Goal: Find specific page/section: Find specific page/section

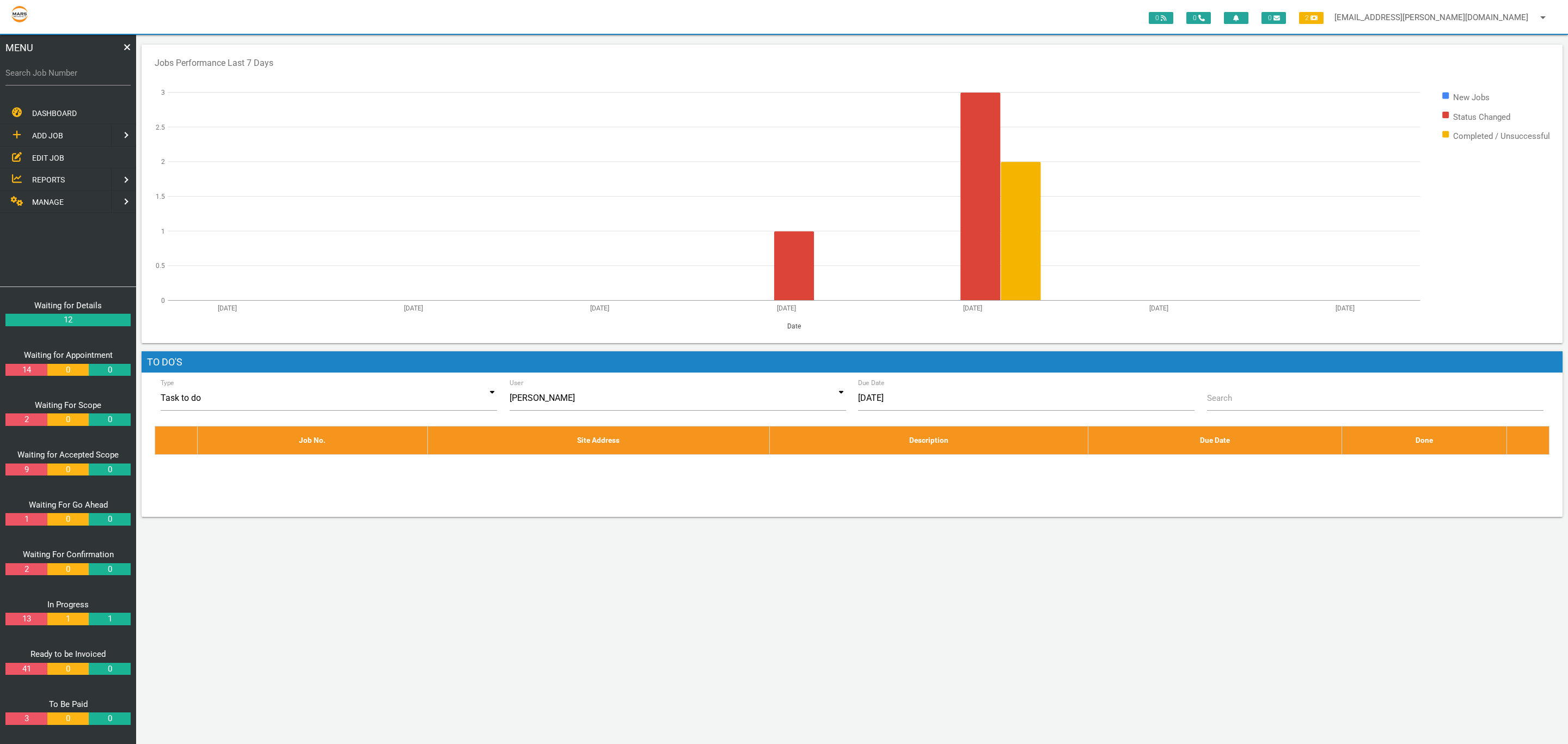
click at [70, 76] on label "Search Job Number" at bounding box center [67, 73] width 125 height 13
click at [70, 76] on input "Search Job Number" at bounding box center [67, 72] width 125 height 25
type input "1671"
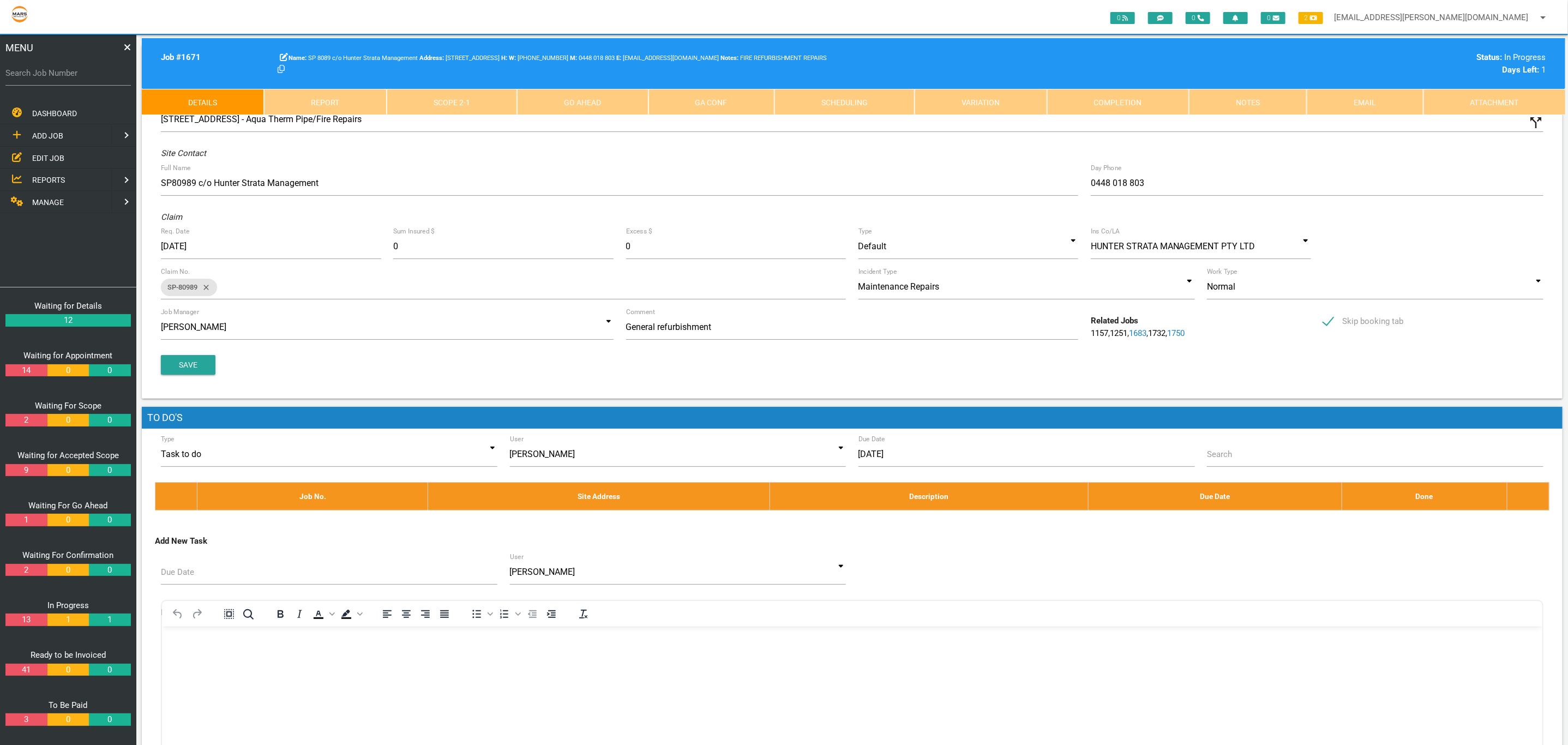
click at [1503, 107] on link "Attachment" at bounding box center [1493, 101] width 142 height 26
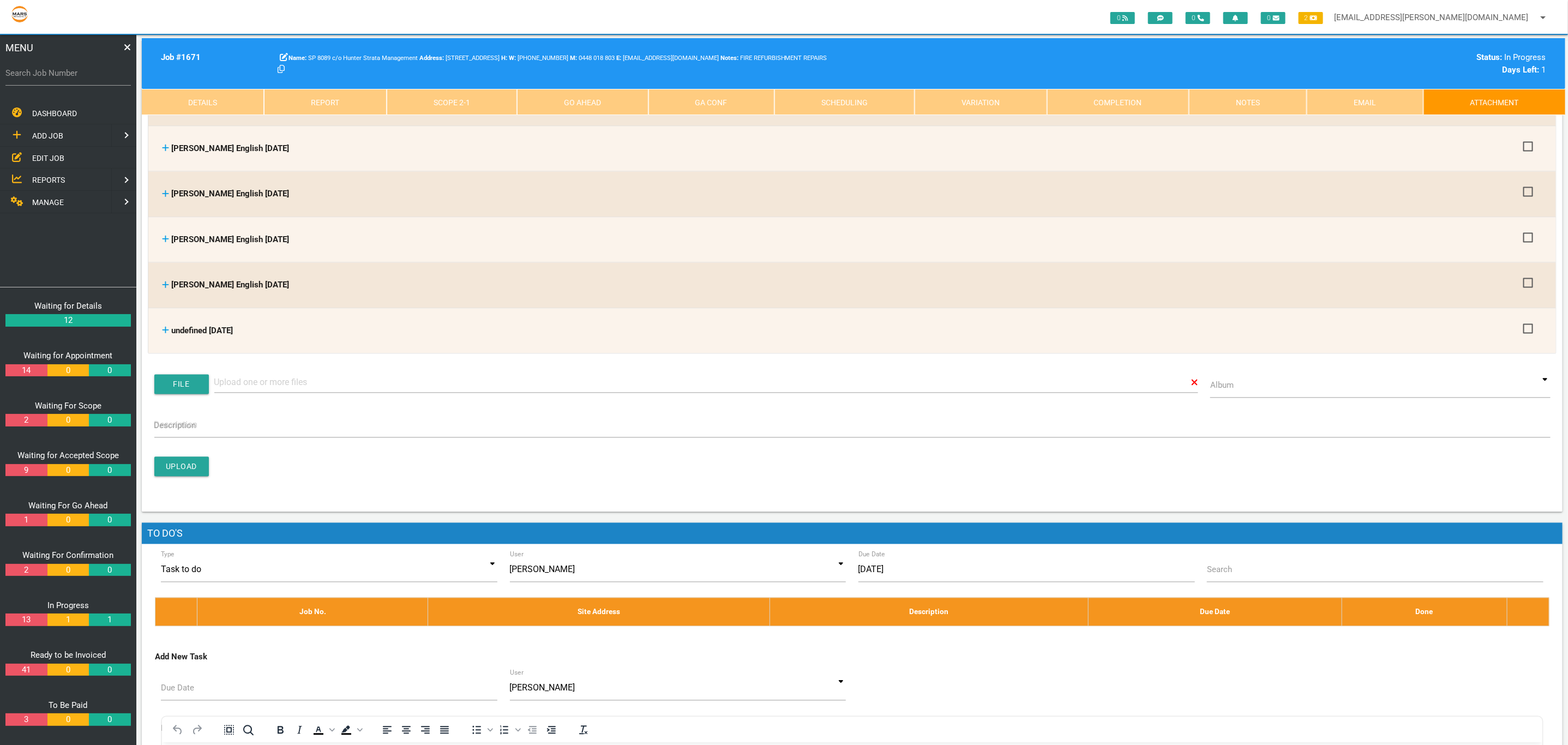
scroll to position [1499, 0]
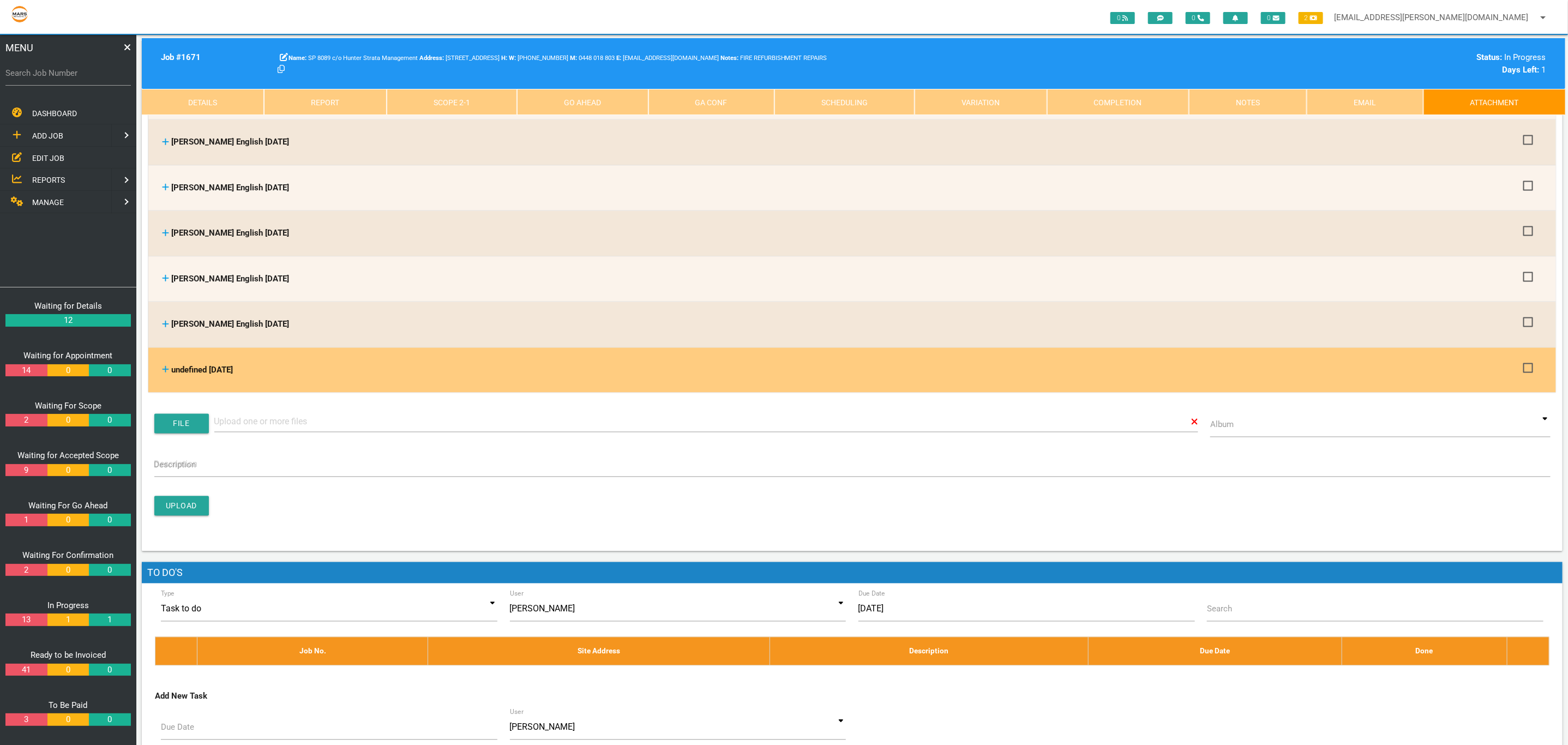
click at [215, 366] on span "undefined [DATE]" at bounding box center [202, 371] width 62 height 10
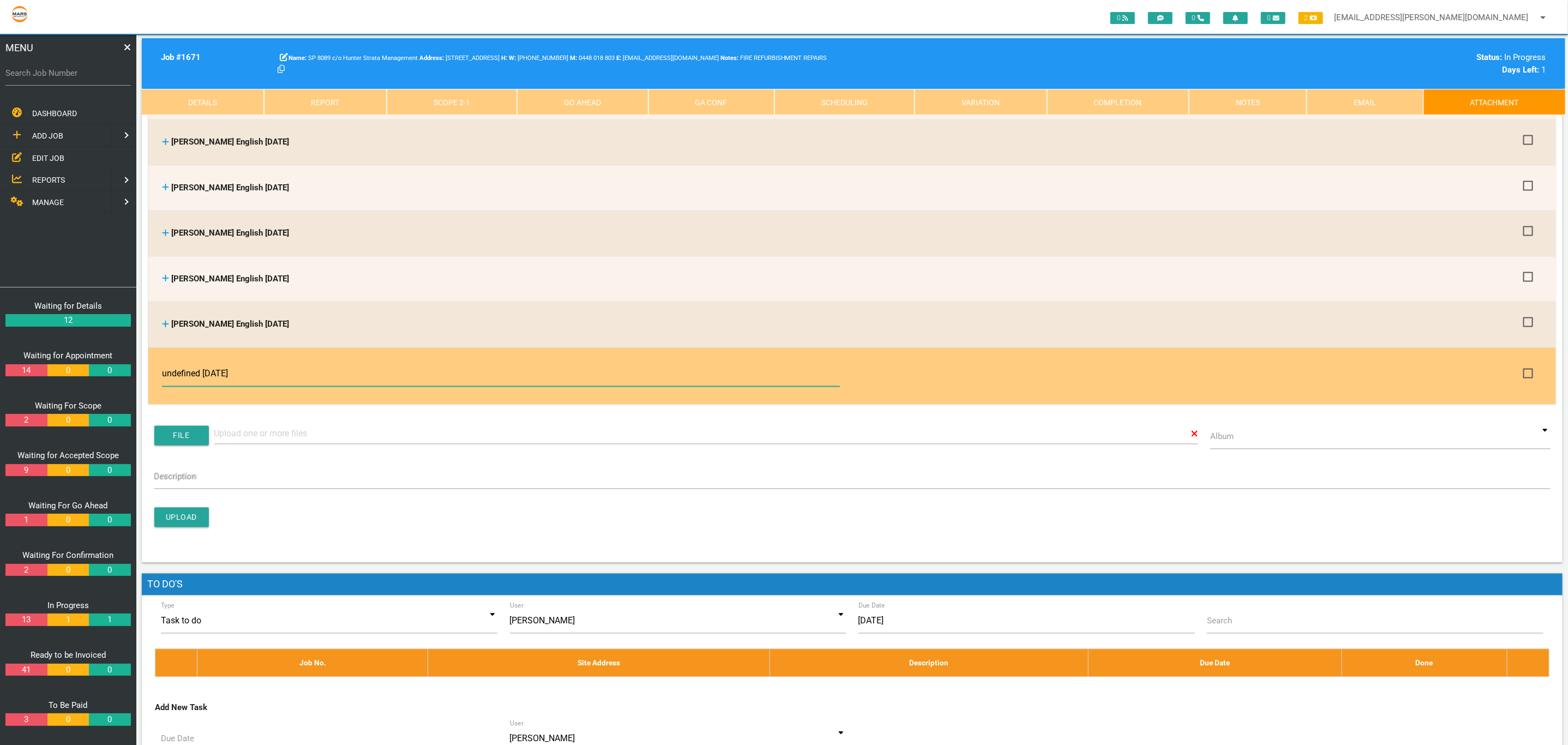
click at [252, 362] on input "undefined [DATE]" at bounding box center [501, 373] width 678 height 25
drag, startPoint x: 259, startPoint y: 351, endPoint x: 149, endPoint y: 353, distance: 110.0
click at [150, 353] on li "undefined [DATE] undefined [DATE] 211494 Certificate of Compliance.pdf 211494 C…" at bounding box center [852, 375] width 1408 height 57
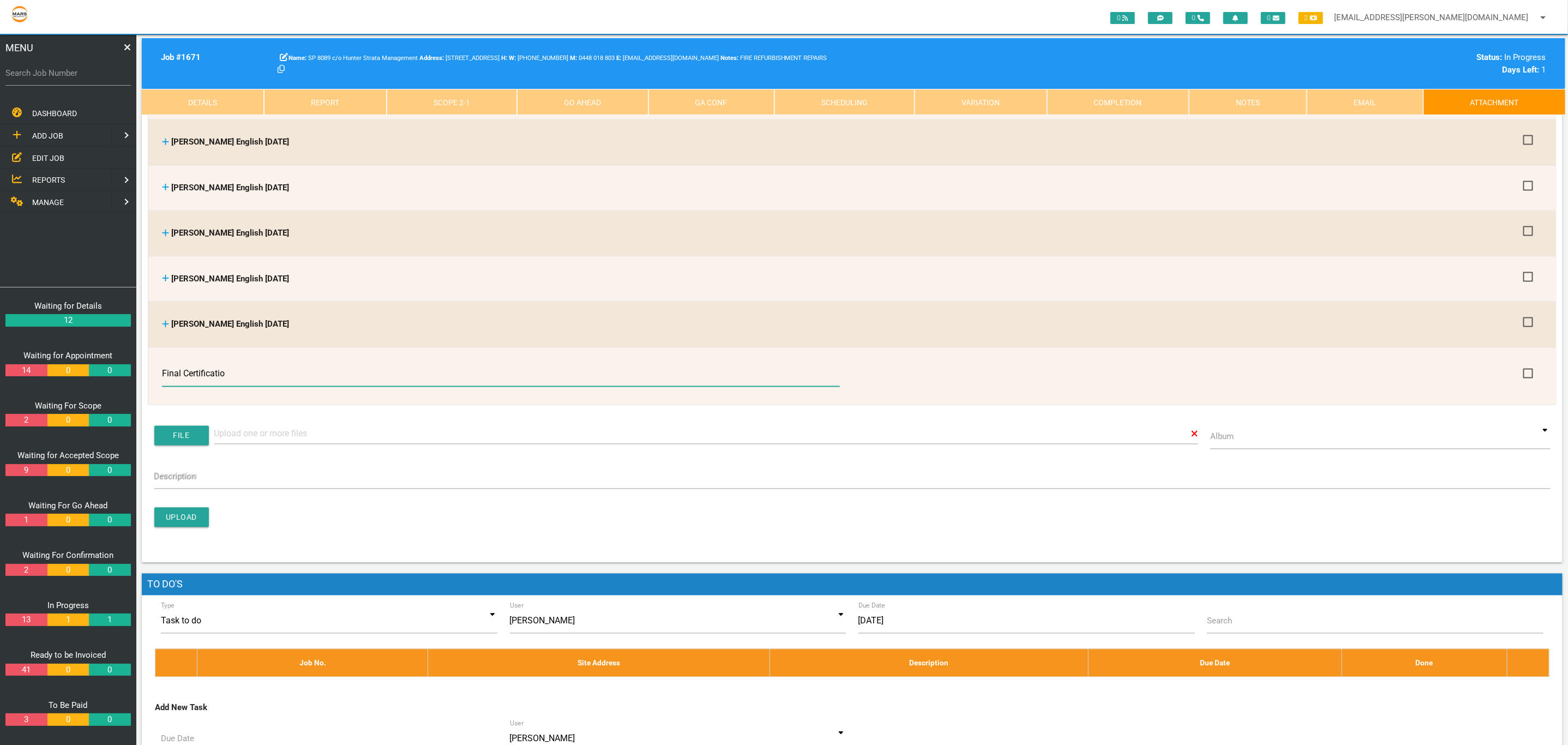
type input "Final Certification"
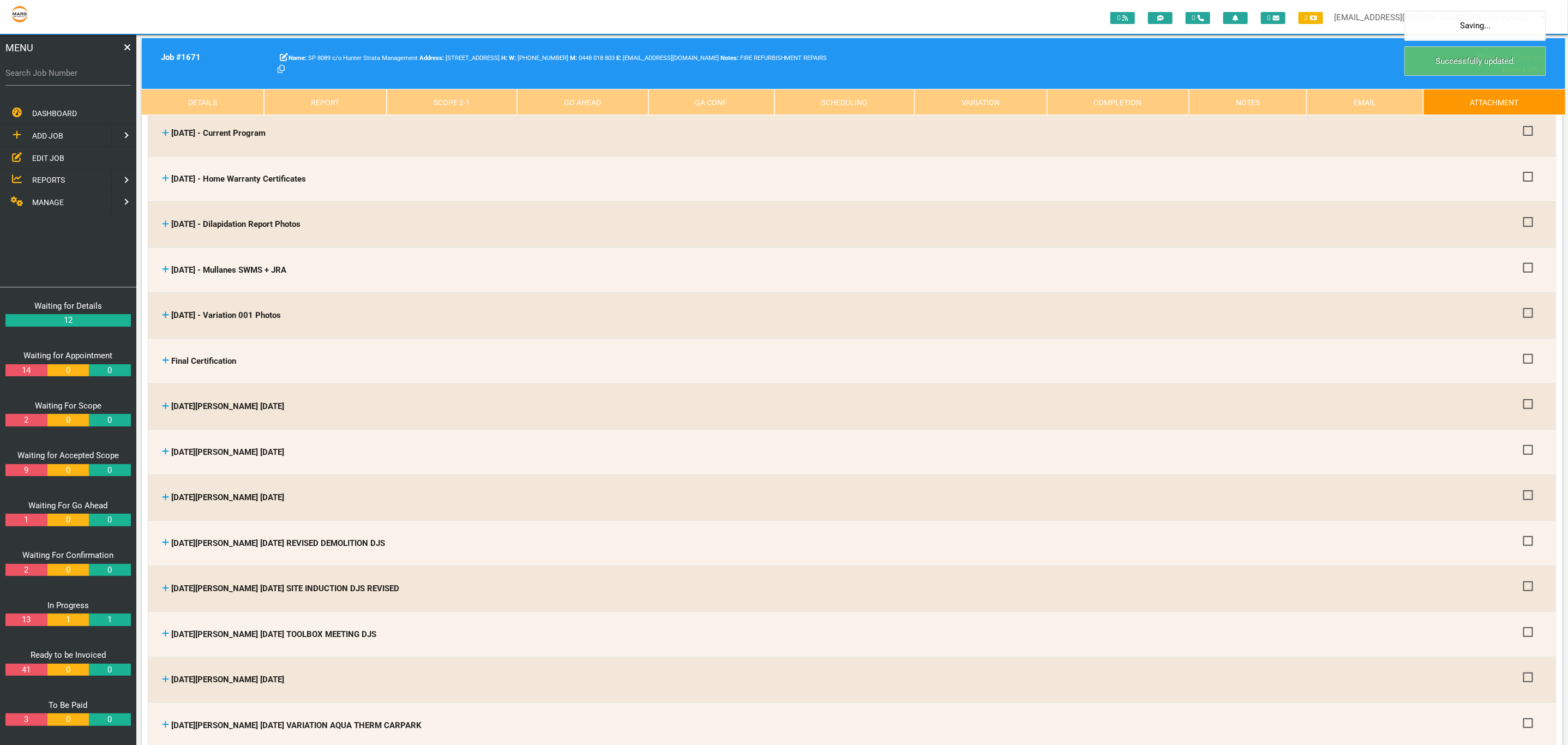
scroll to position [0, 0]
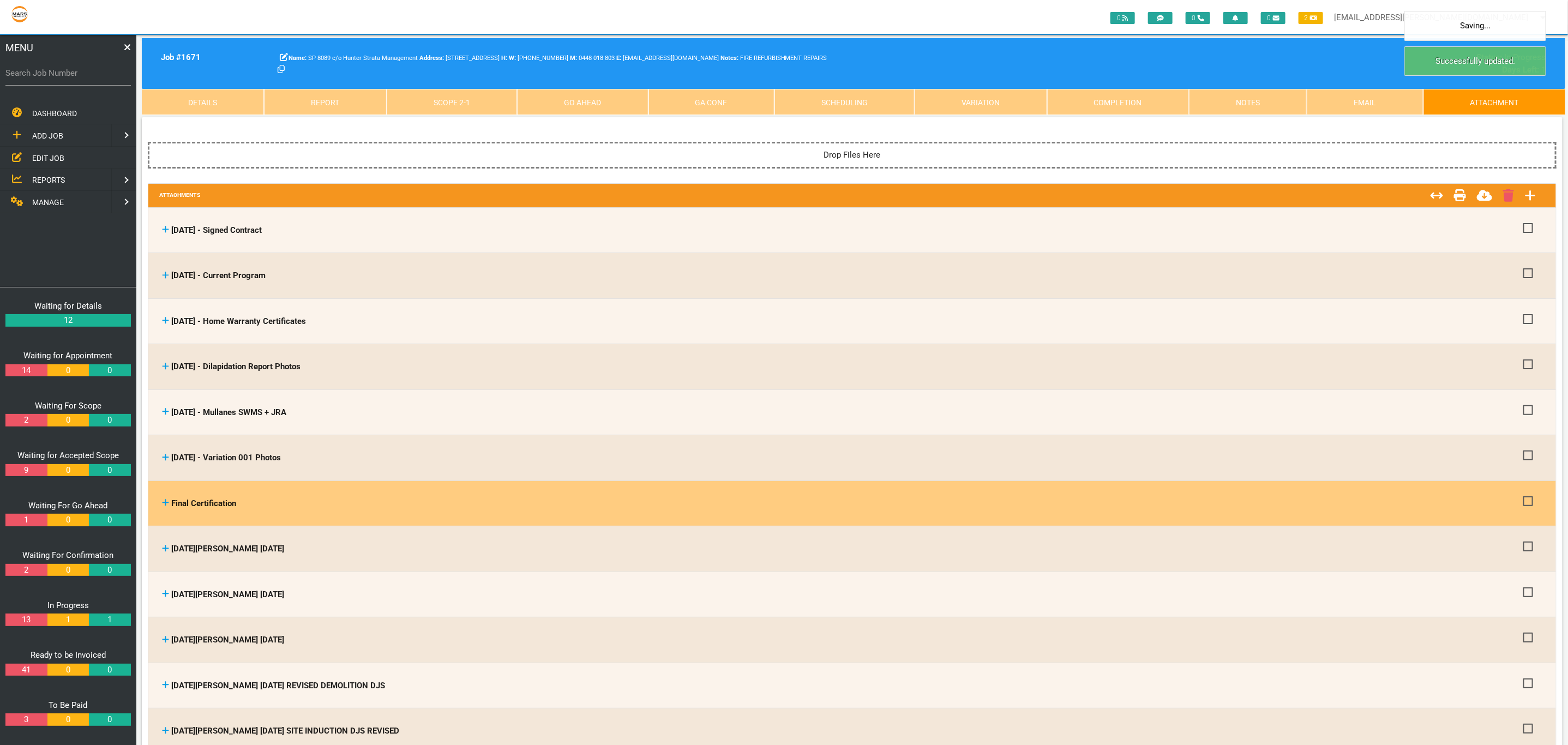
click at [167, 499] on link at bounding box center [165, 504] width 7 height 10
click at [166, 506] on div "Final Certification" at bounding box center [840, 504] width 1355 height 13
click at [167, 500] on icon at bounding box center [166, 503] width 7 height 7
click at [165, 499] on icon at bounding box center [165, 503] width 7 height 8
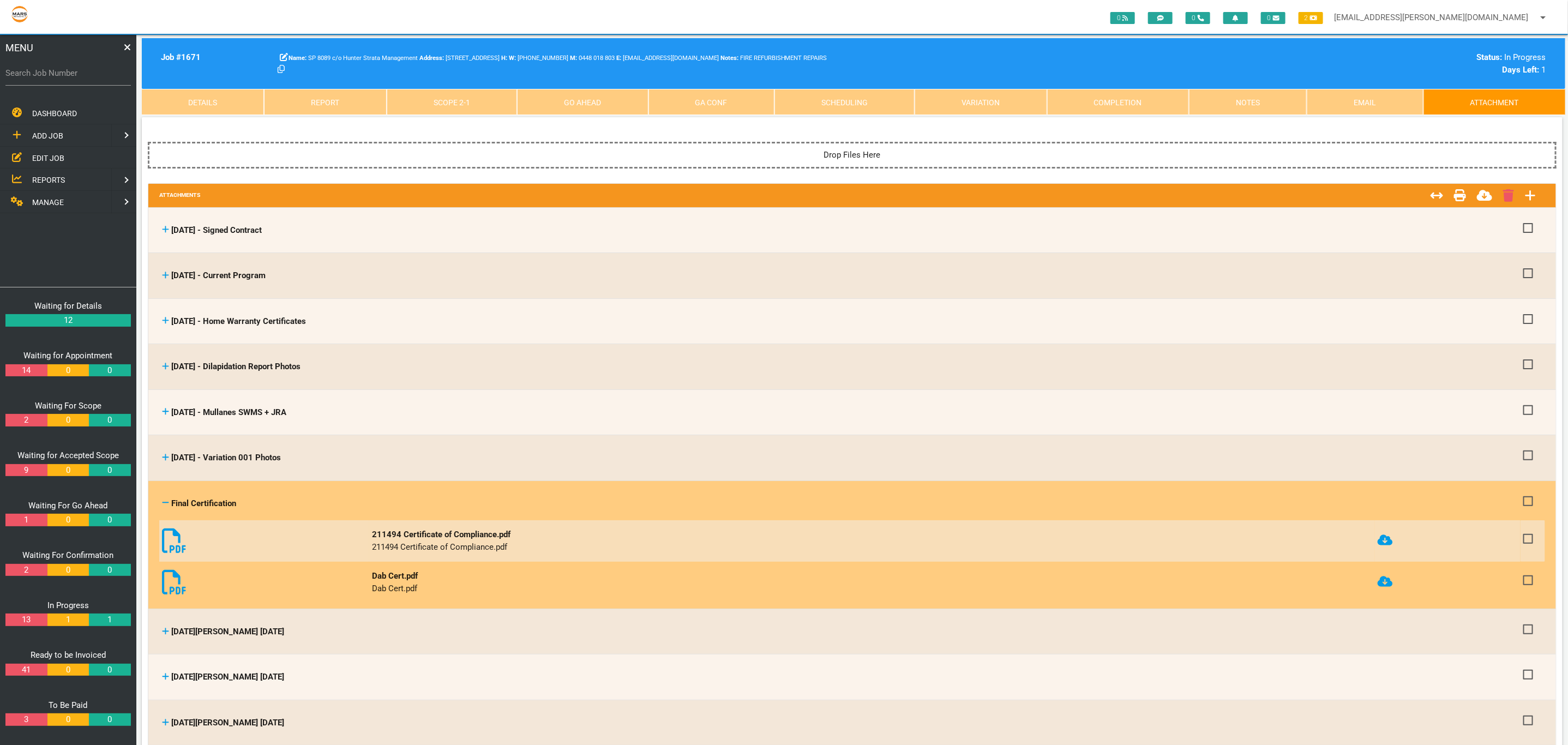
click at [165, 499] on icon at bounding box center [165, 503] width 7 height 8
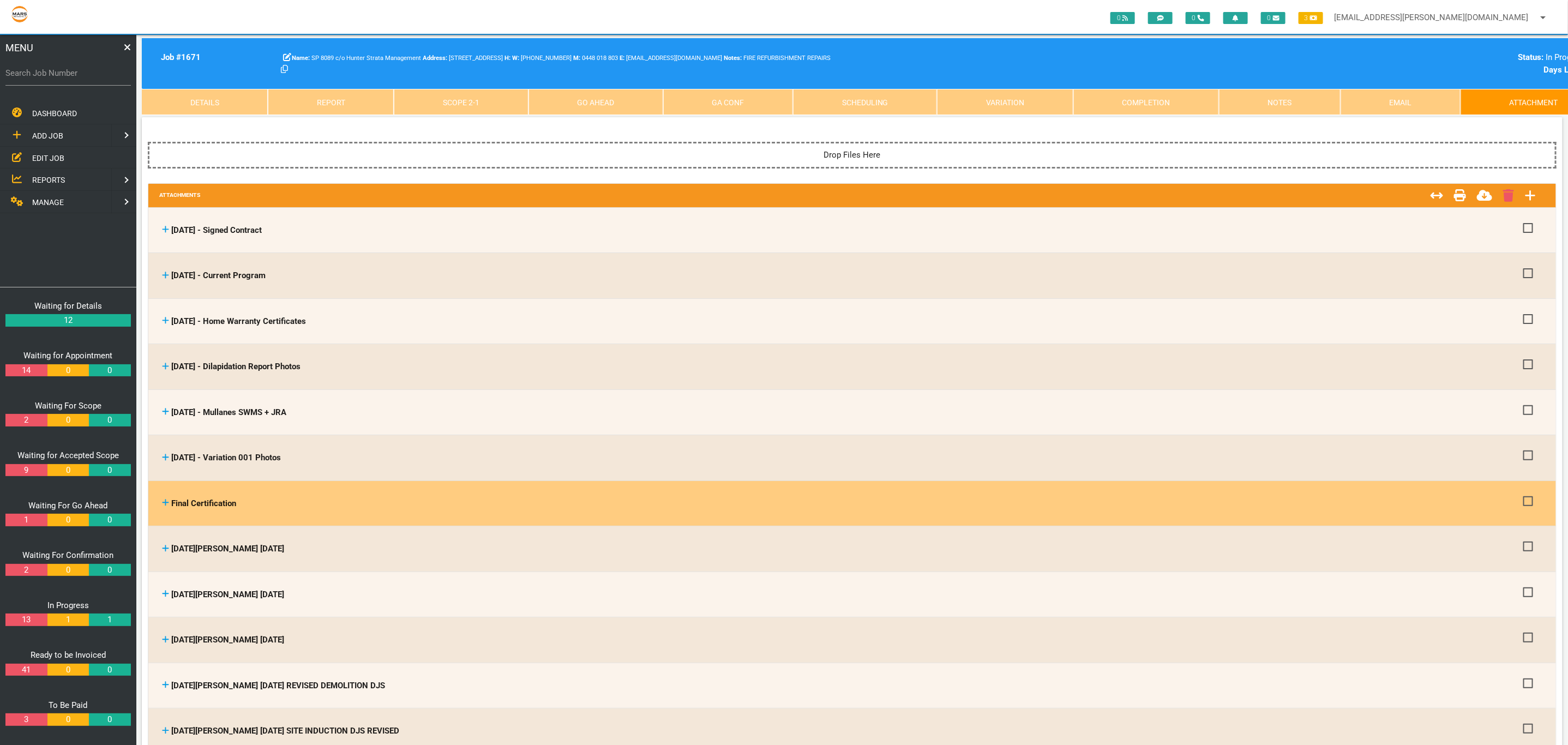
drag, startPoint x: 71, startPoint y: 68, endPoint x: 91, endPoint y: 69, distance: 20.0
click at [71, 68] on label "Search Job Number" at bounding box center [68, 74] width 125 height 13
click at [71, 68] on input "Search Job Number" at bounding box center [68, 73] width 125 height 25
type input "1732"
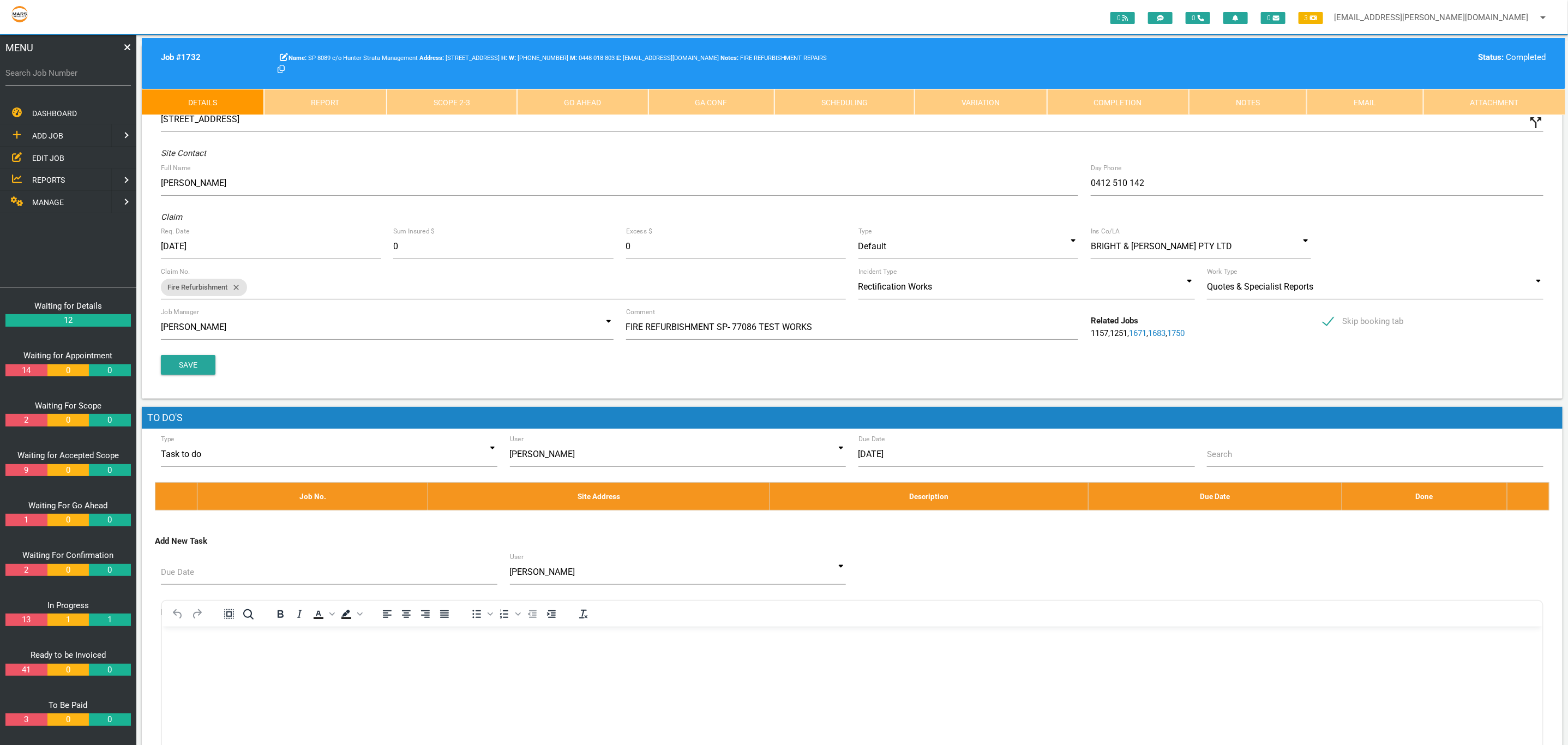
click at [463, 114] on link "Scope 2 - 3" at bounding box center [451, 101] width 130 height 26
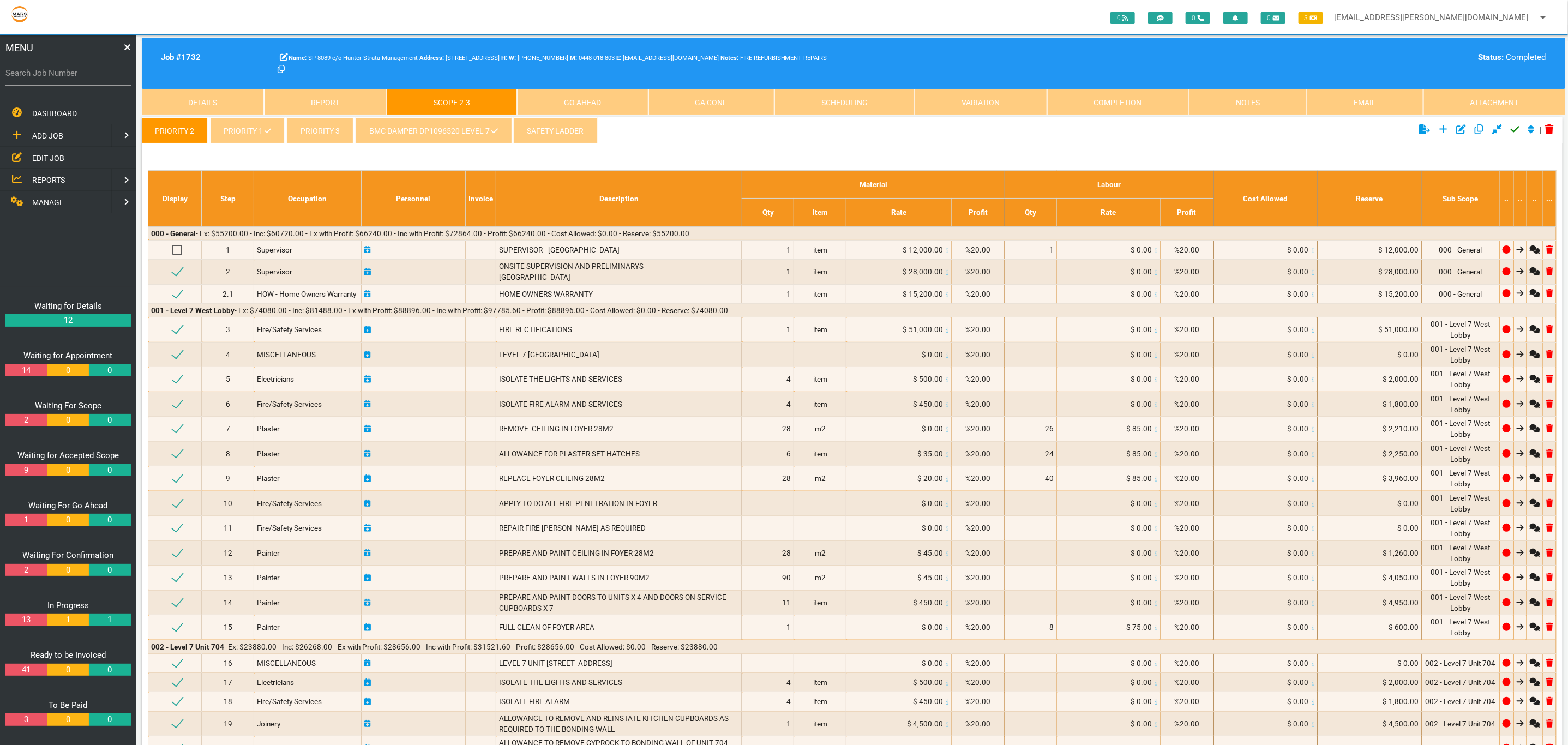
click at [265, 126] on span at bounding box center [267, 130] width 7 height 9
click at [262, 137] on link "priority 1" at bounding box center [246, 130] width 75 height 26
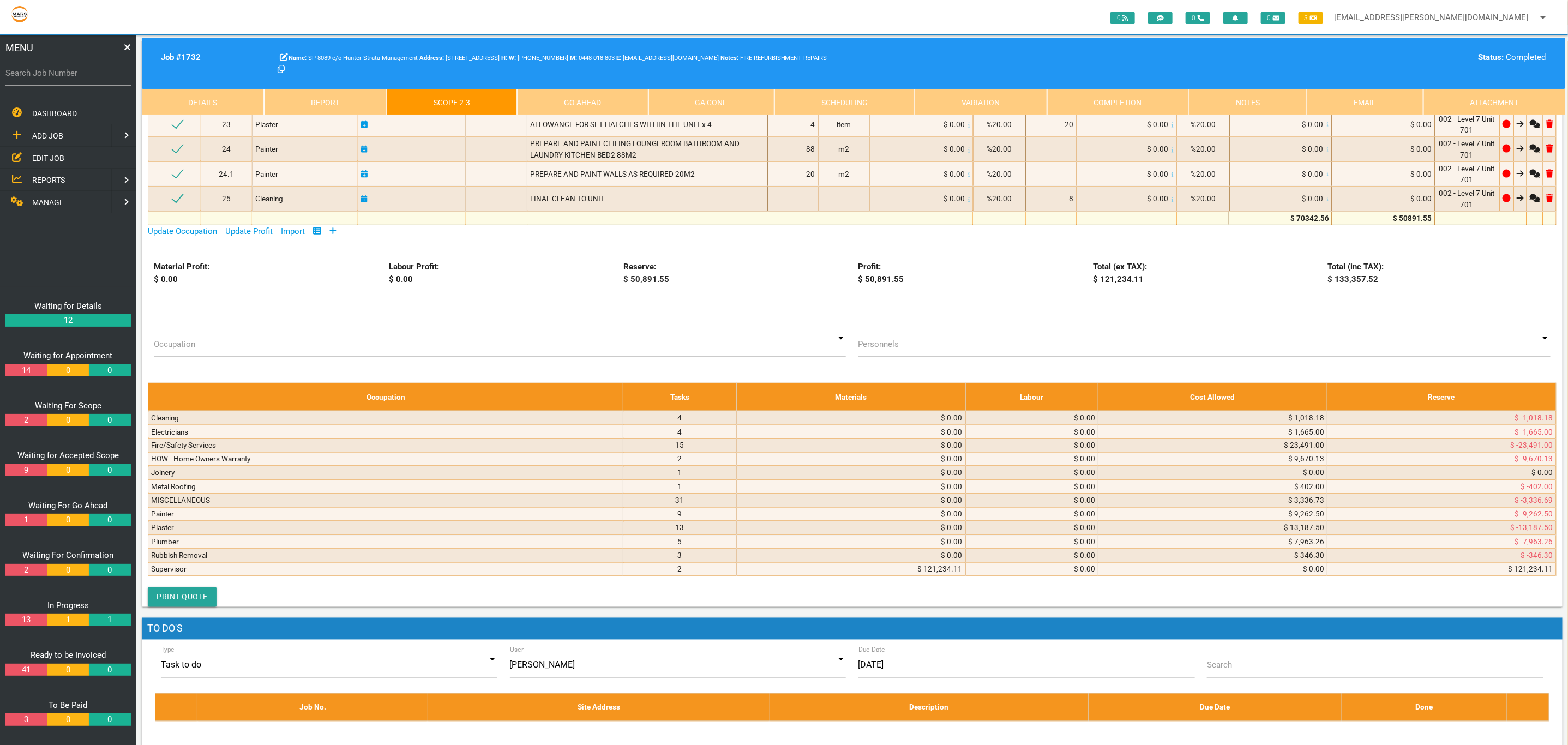
scroll to position [4225, 0]
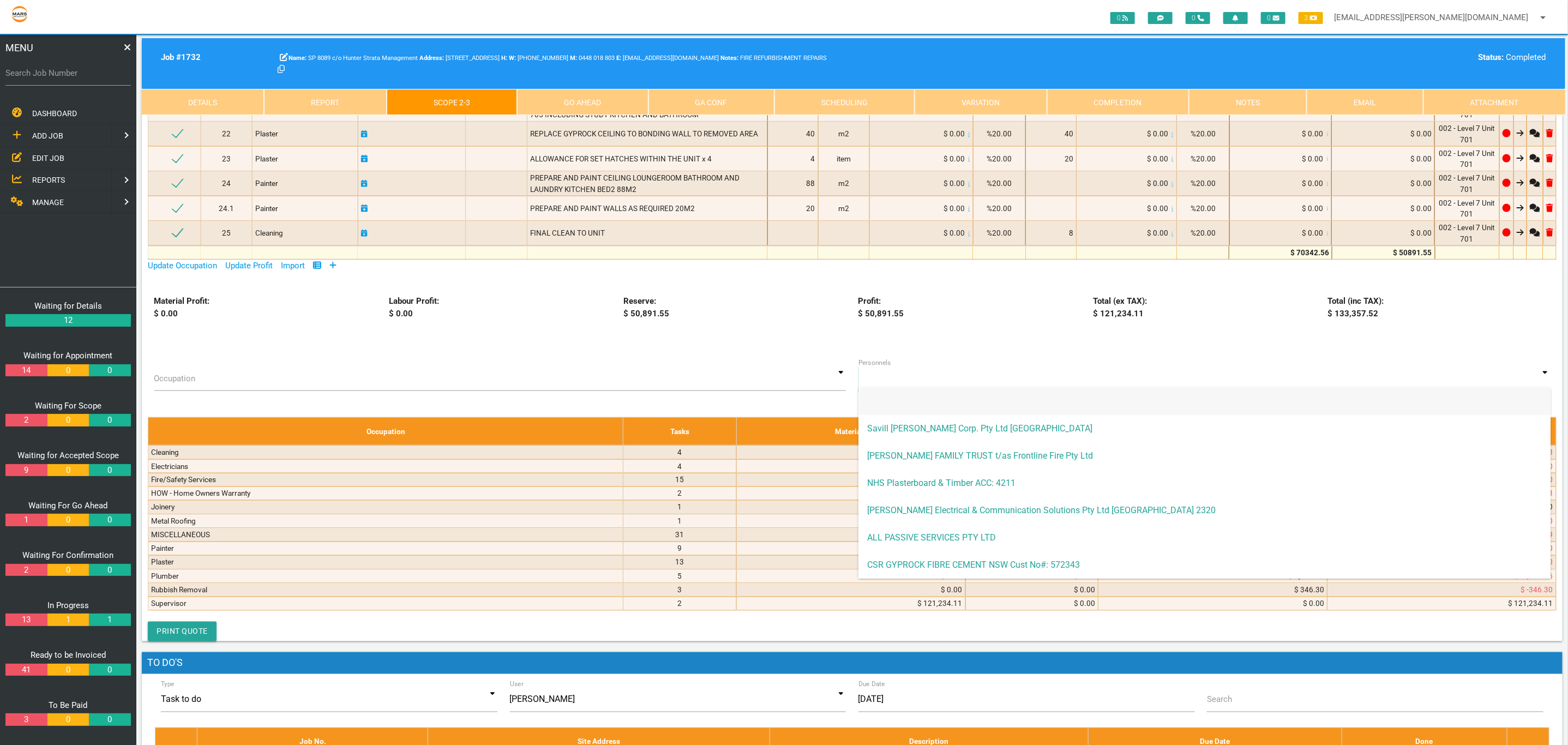
click at [920, 384] on div "Savill [PERSON_NAME] Corp. Pty Ltd MILSONS POINT [PERSON_NAME] FAMILY TRUST t/a…" at bounding box center [1204, 377] width 692 height 25
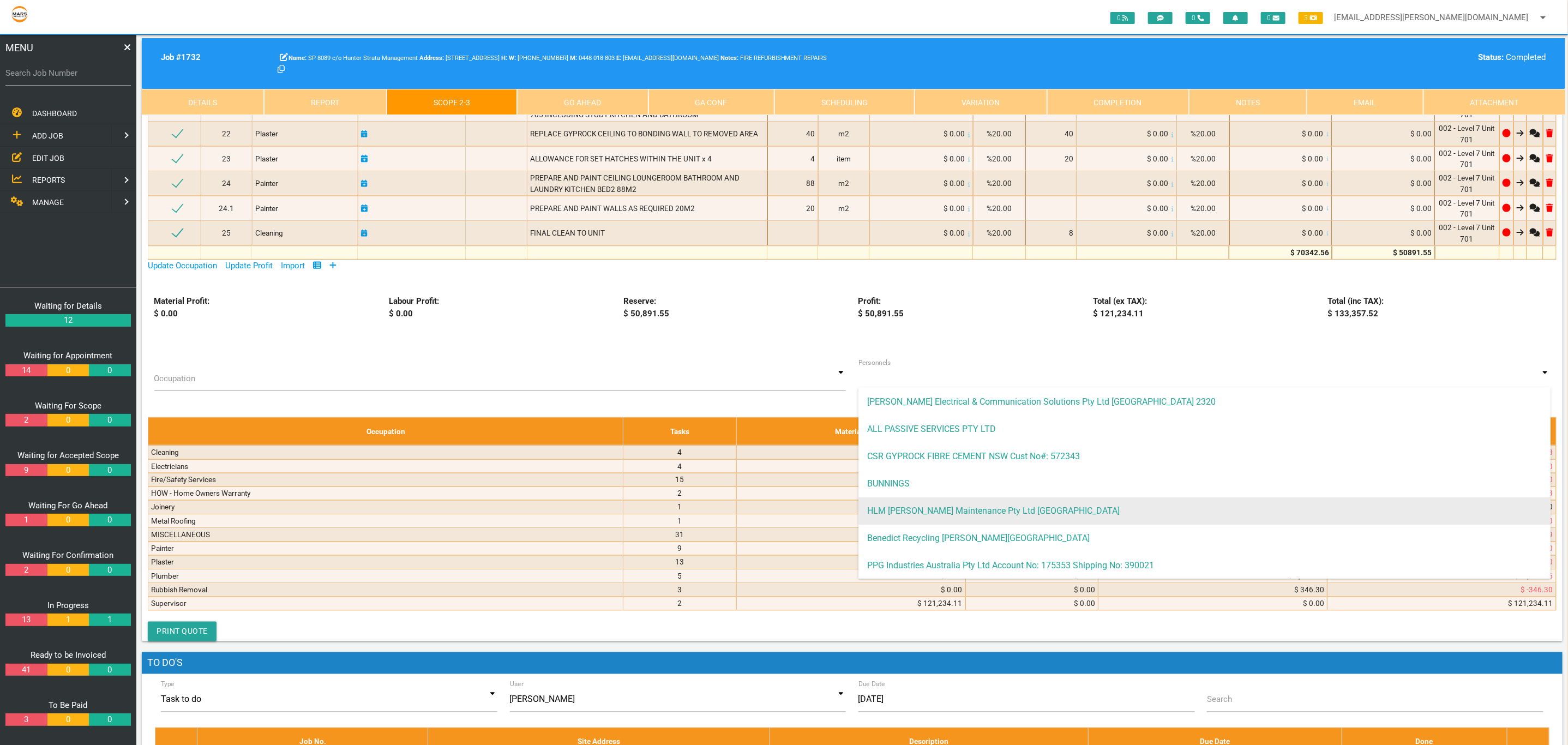
click at [946, 507] on span "HLM [PERSON_NAME] Maintenance Pty Ltd [GEOGRAPHIC_DATA]" at bounding box center [1204, 511] width 692 height 27
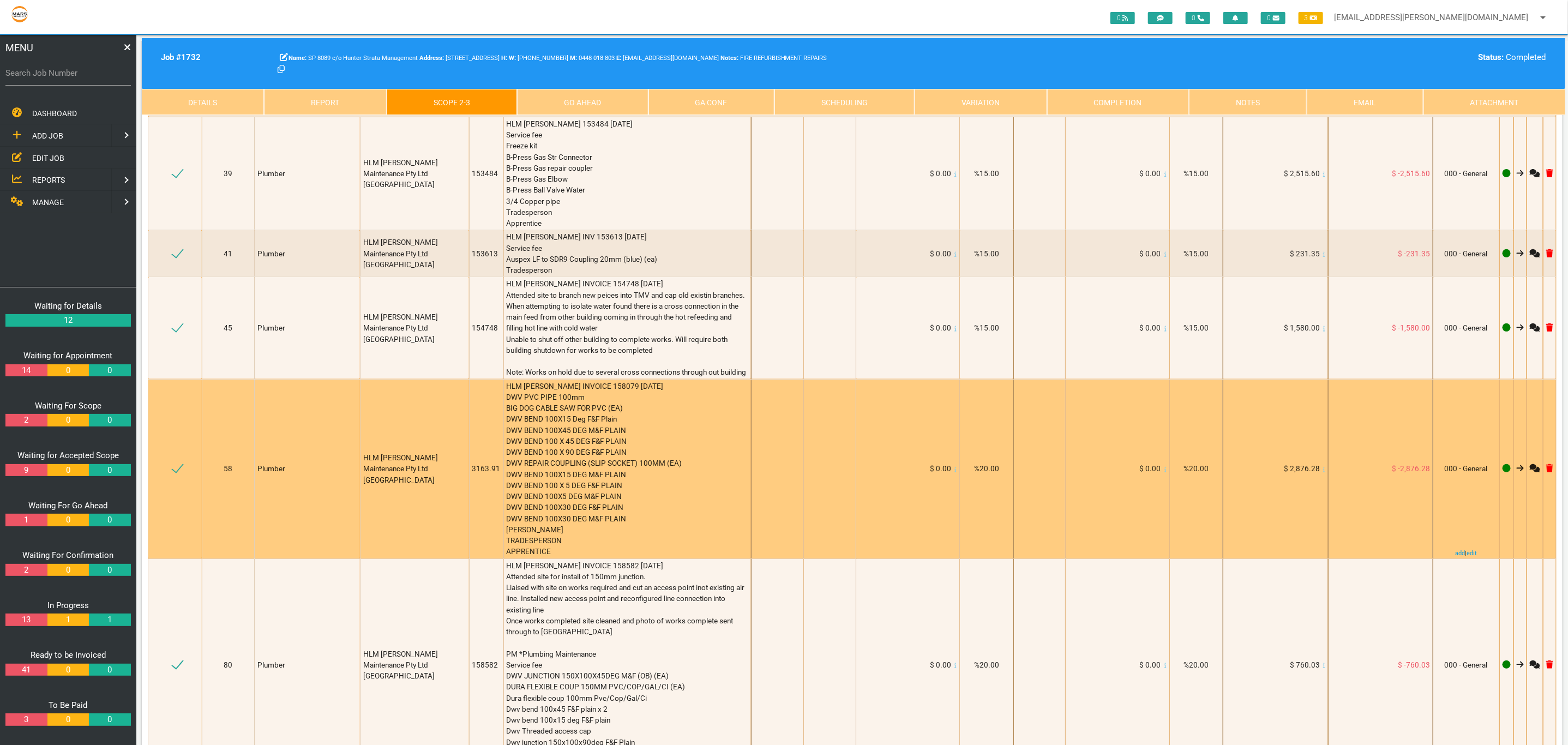
scroll to position [15, 0]
